Goal: Task Accomplishment & Management: Manage account settings

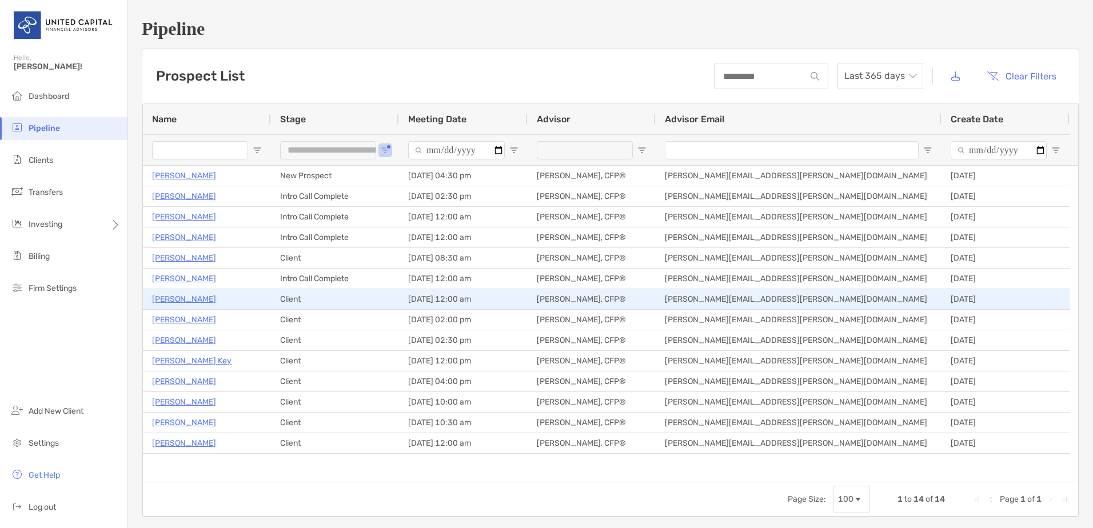
click at [192, 301] on p "[PERSON_NAME]" at bounding box center [184, 299] width 64 height 14
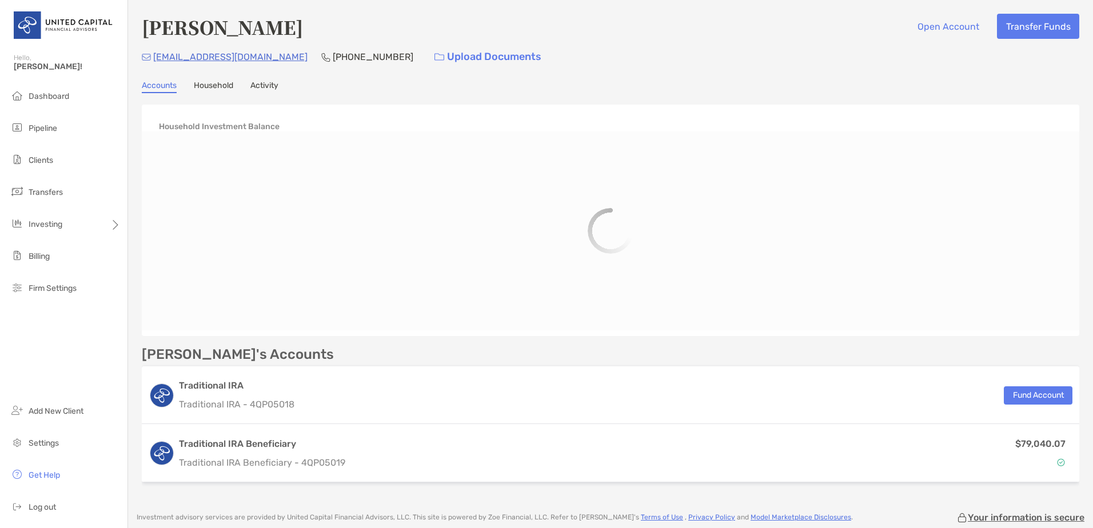
drag, startPoint x: 0, startPoint y: 0, endPoint x: 261, endPoint y: 99, distance: 279.6
click at [261, 86] on link "Activity" at bounding box center [264, 87] width 28 height 13
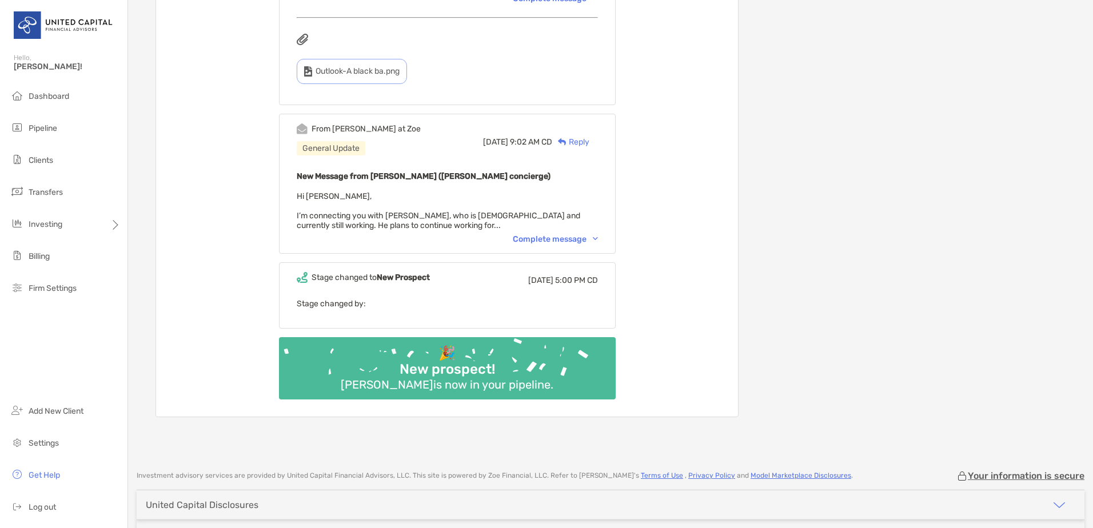
scroll to position [1223, 0]
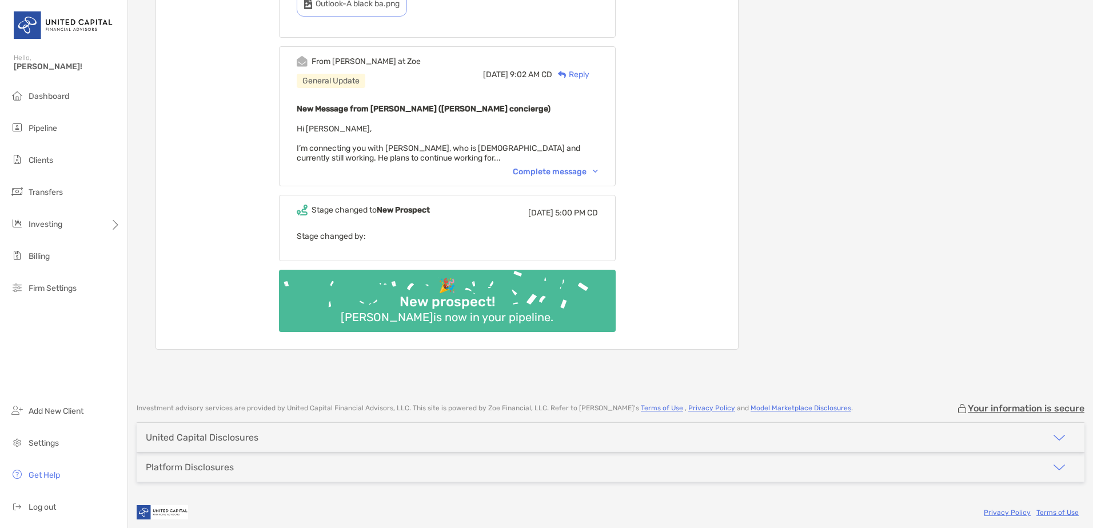
click at [572, 167] on div "Complete message" at bounding box center [555, 172] width 85 height 10
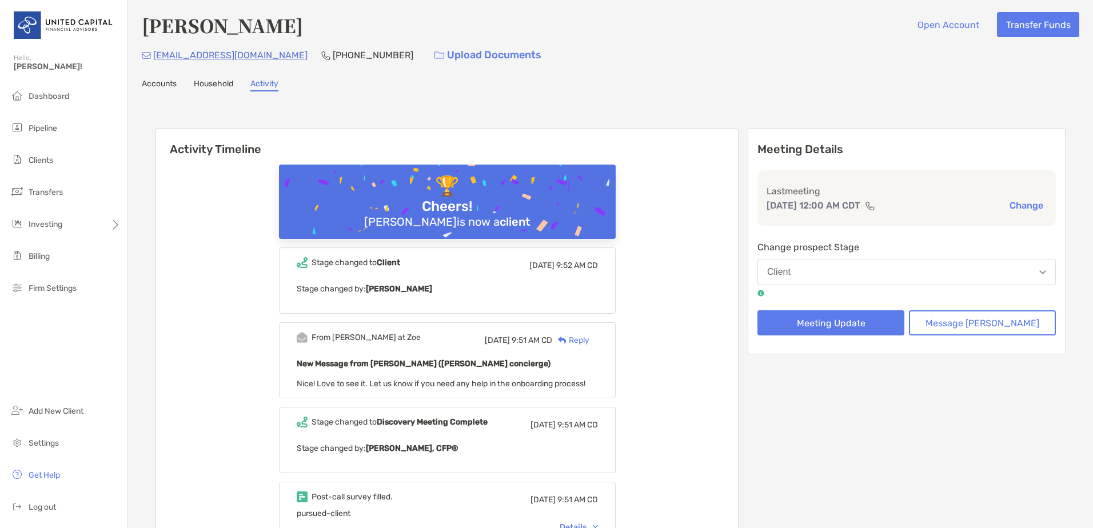
scroll to position [0, 0]
